Goal: Ask a question

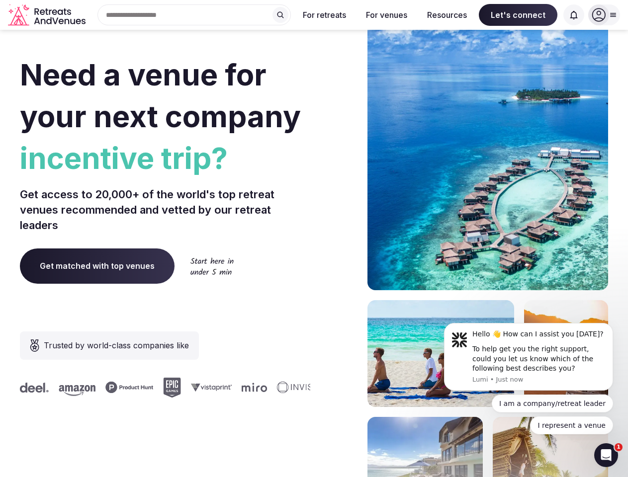
click at [314, 239] on div "Need a venue for your next company incentive trip? Get access to 20,000+ of the…" at bounding box center [314, 297] width 588 height 599
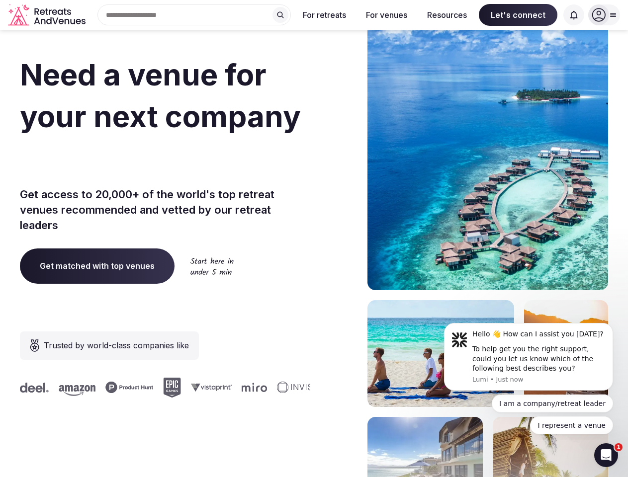
click at [194, 15] on div "Search Popular Destinations [GEOGRAPHIC_DATA], [GEOGRAPHIC_DATA] [GEOGRAPHIC_DA…" at bounding box center [189, 14] width 201 height 21
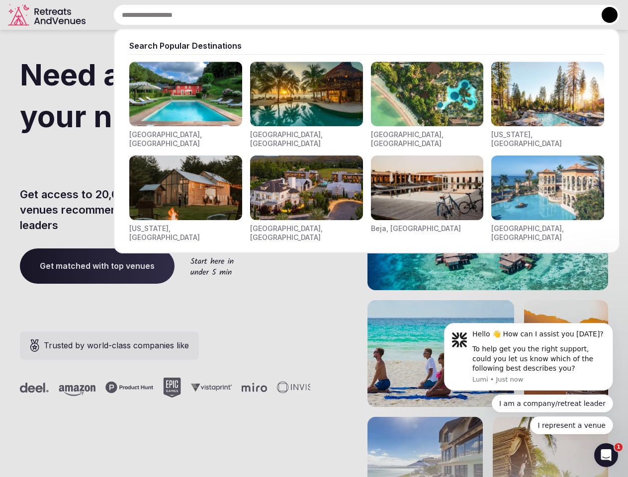
click at [280, 15] on input "text" at bounding box center [366, 14] width 506 height 21
click at [325, 15] on input "text" at bounding box center [366, 14] width 506 height 21
click at [386, 15] on input "text" at bounding box center [366, 14] width 506 height 21
click at [447, 15] on input "text" at bounding box center [366, 14] width 506 height 21
click at [518, 15] on input "text" at bounding box center [366, 14] width 506 height 21
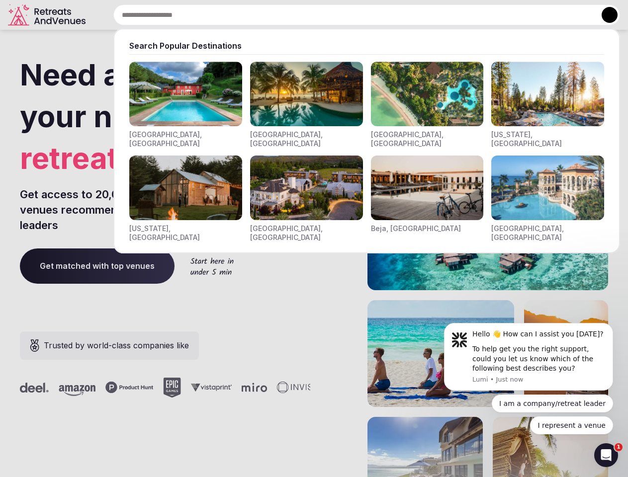
click at [573, 15] on input "text" at bounding box center [366, 14] width 506 height 21
click at [604, 15] on button at bounding box center [609, 15] width 16 height 16
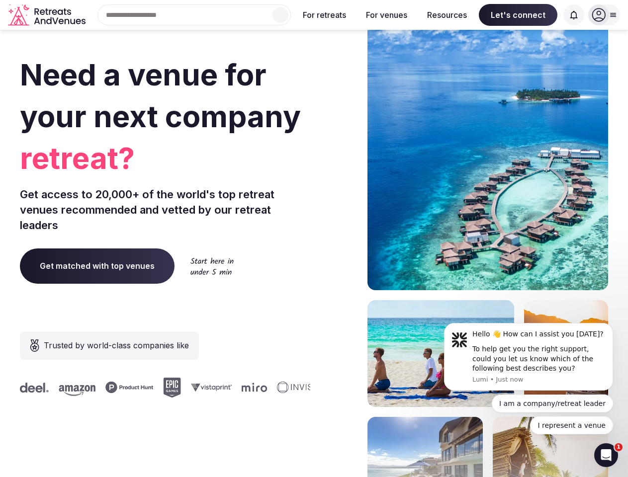
click at [528, 357] on div "To help get you the right support, could you let us know which of the following…" at bounding box center [538, 358] width 133 height 29
